Goal: Task Accomplishment & Management: Use online tool/utility

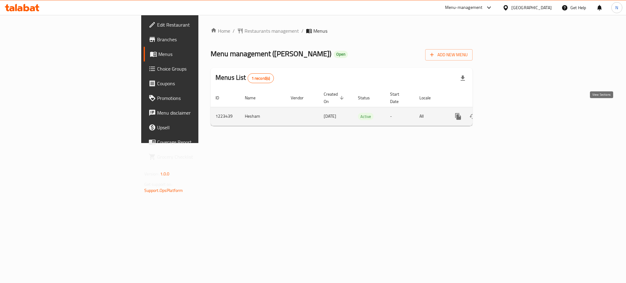
click at [506, 113] on icon "enhanced table" at bounding box center [501, 116] width 7 height 7
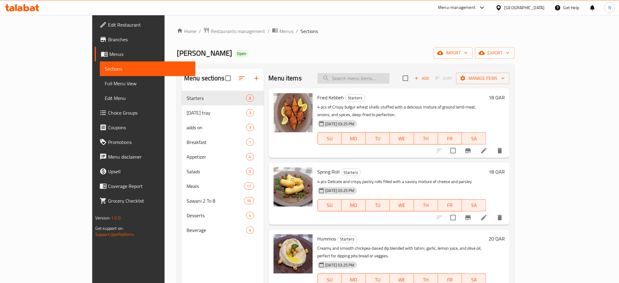
click at [351, 79] on input "search" at bounding box center [354, 78] width 72 height 11
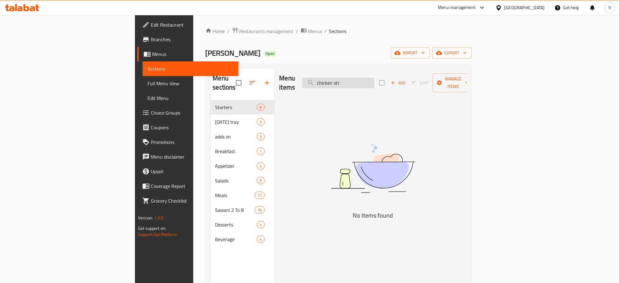
click at [375, 83] on input "chicken str" at bounding box center [339, 83] width 72 height 11
click at [375, 82] on input "chicken str" at bounding box center [339, 83] width 72 height 11
paste input "Bucket"
paste input "fried"
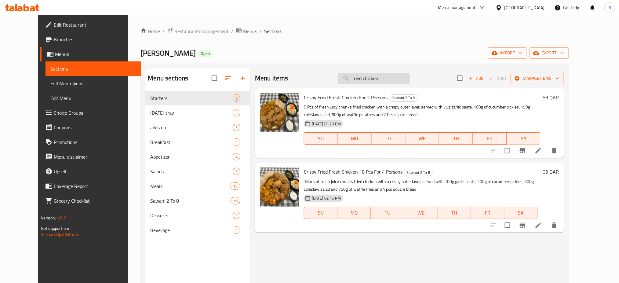
drag, startPoint x: 372, startPoint y: 93, endPoint x: 377, endPoint y: 79, distance: 14.5
click at [374, 90] on div "Crispy Fried Fresh Chicken For 2 Persons Sawani 2 To 8 9 Pcs of fresh juicy chu…" at bounding box center [409, 123] width 309 height 70
click at [379, 72] on div "Menu items fried chicken Add Sort Manage items" at bounding box center [409, 78] width 309 height 20
paste input "Lamb Beryani for 6"
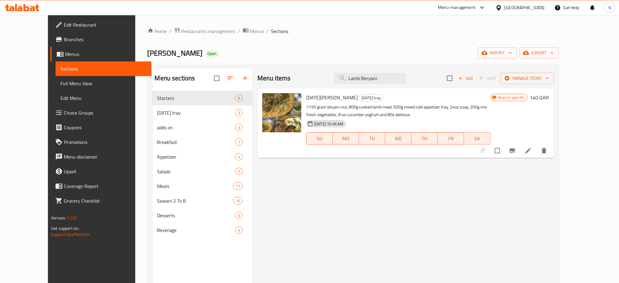
type input "Lamb Beryani"
